Goal: Download file/media

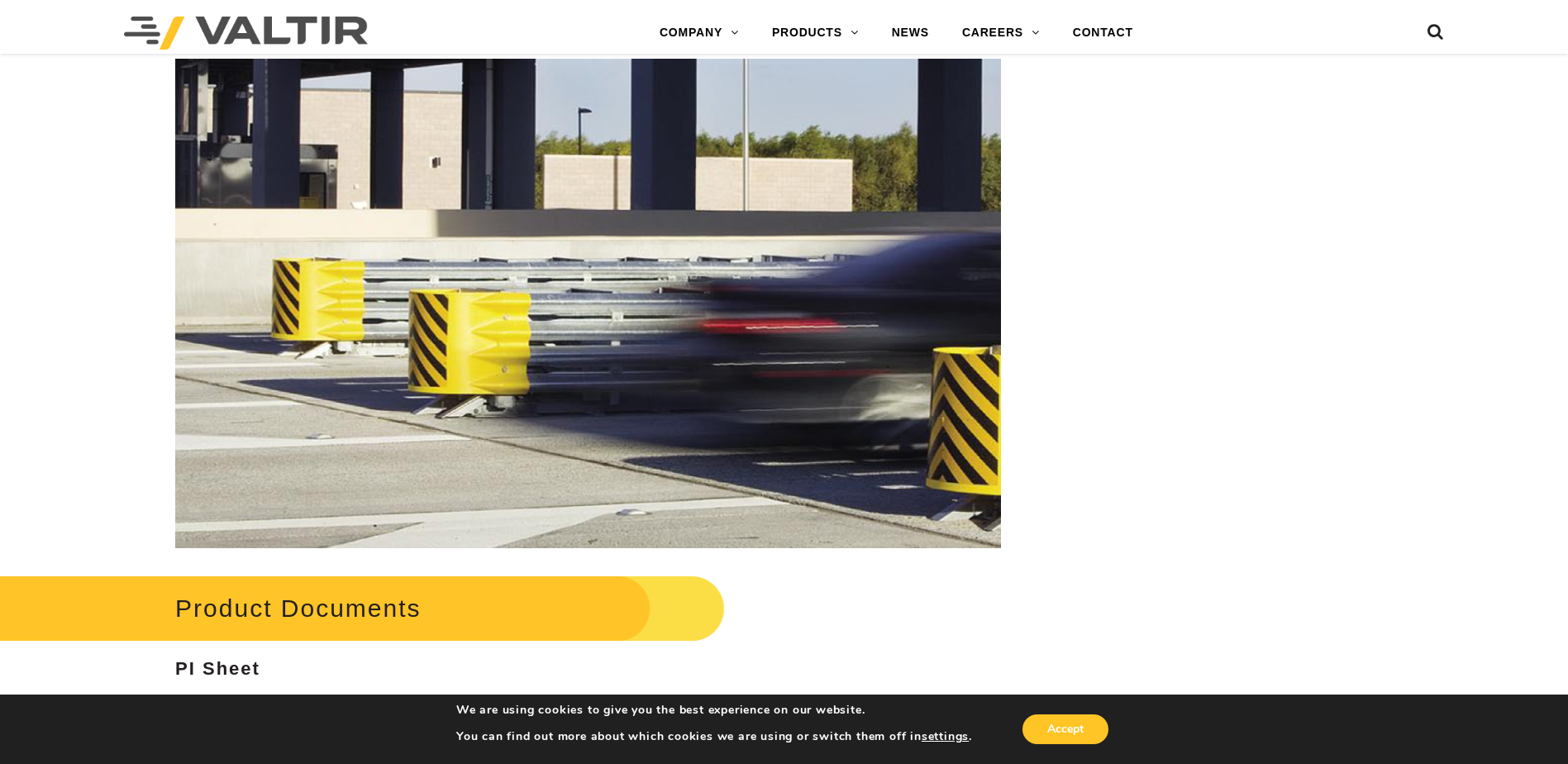
scroll to position [2481, 0]
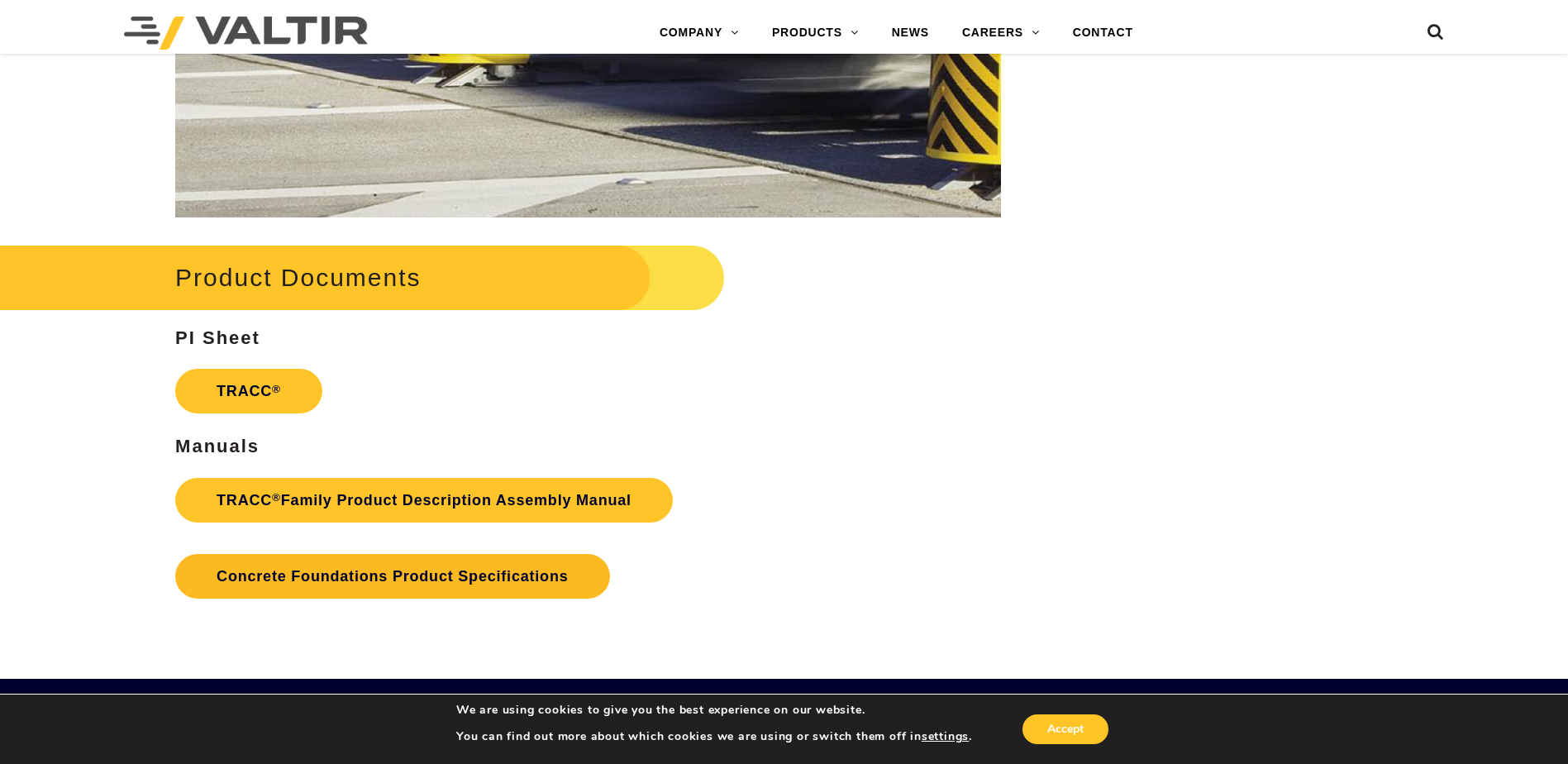
click at [432, 574] on link "Concrete Foundations Product Specifications" at bounding box center [393, 576] width 434 height 44
